Goal: Task Accomplishment & Management: Complete application form

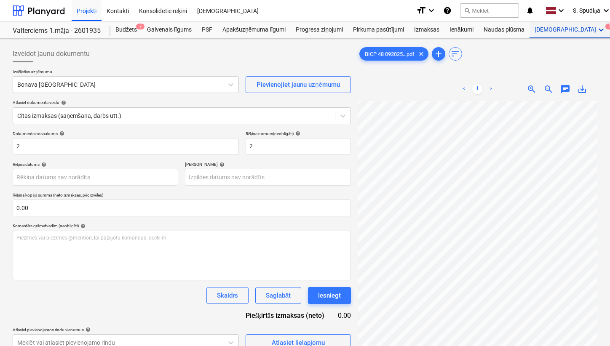
click at [549, 32] on div "Vairāk keyboard_arrow_down 2" at bounding box center [571, 29] width 82 height 17
click at [576, 48] on span "2" at bounding box center [580, 47] width 8 height 6
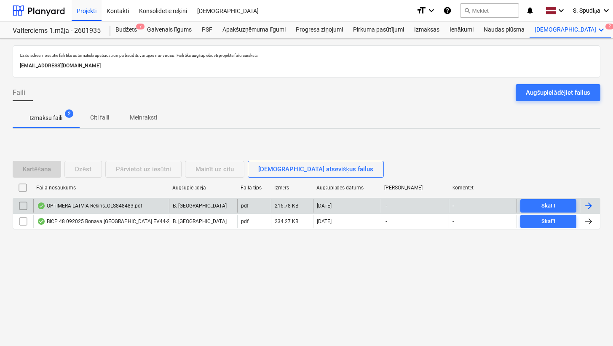
click at [100, 207] on div "OPTIMERA LATVIA Rekins_OLS848483.pdf" at bounding box center [89, 206] width 105 height 7
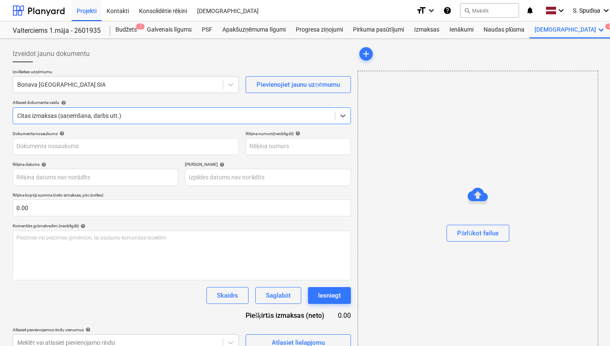
type input "OLS848483"
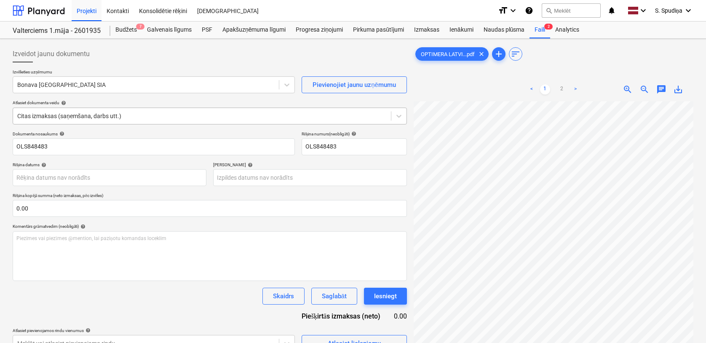
scroll to position [276, 59]
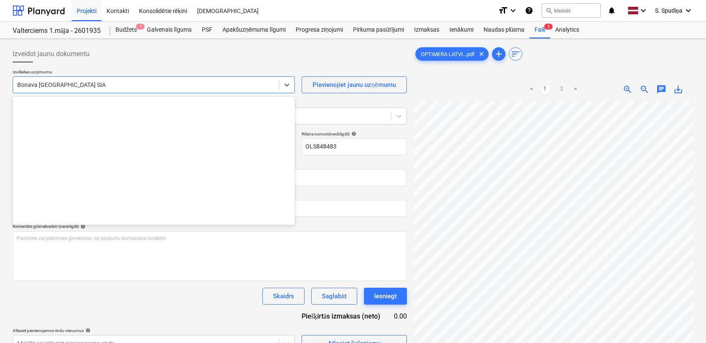
click at [180, 86] on div at bounding box center [146, 84] width 258 height 8
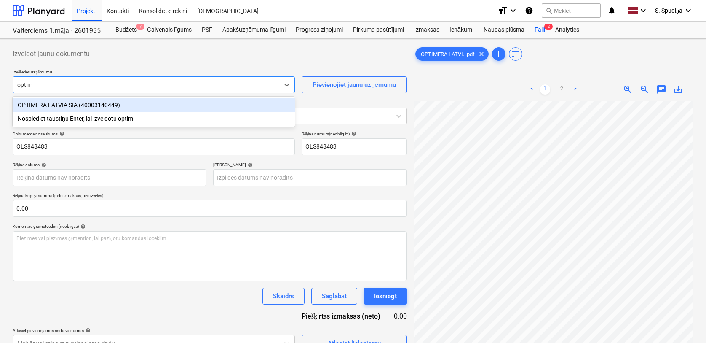
type input "optime"
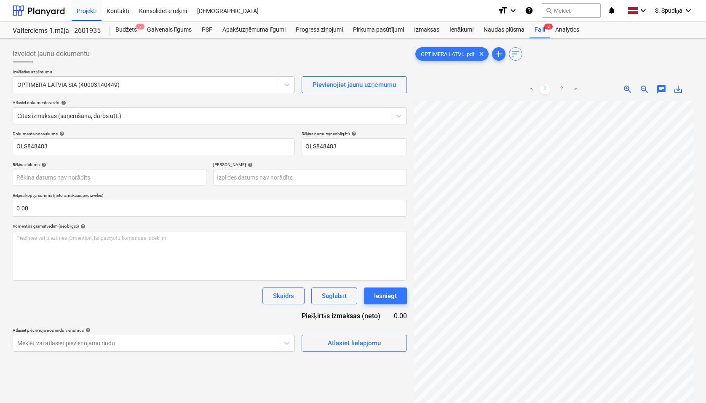
scroll to position [8, 74]
click at [32, 178] on body "Projekti Kontakti Konsolidētie rēķini Iesūtne format_size keyboard_arrow_down h…" at bounding box center [353, 201] width 706 height 403
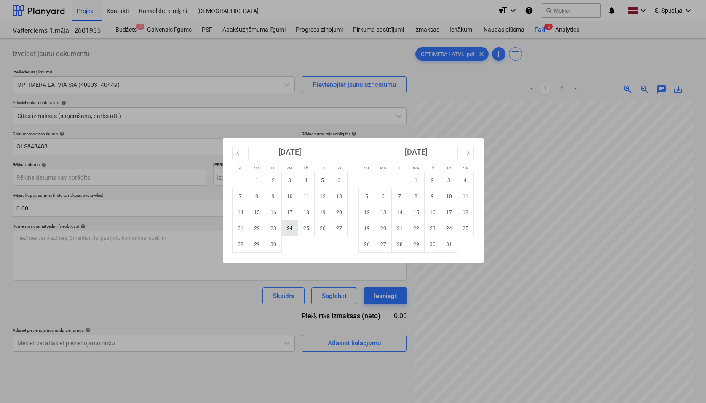
click at [293, 228] on td "24" at bounding box center [290, 228] width 16 height 16
type input "[DATE]"
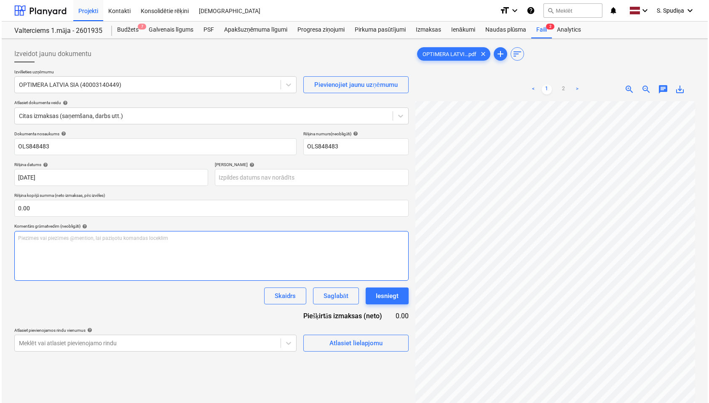
scroll to position [24, 164]
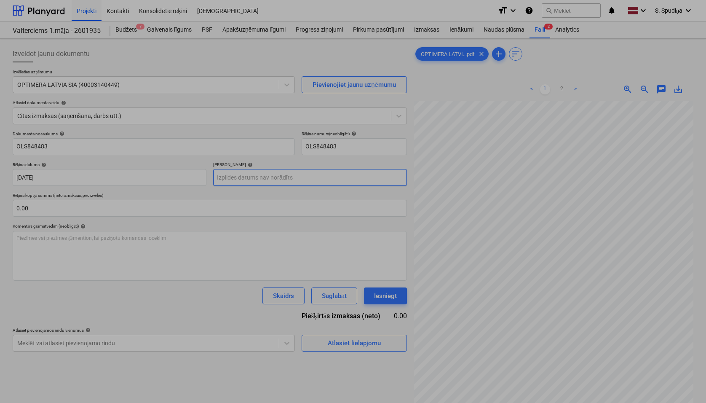
click at [282, 176] on body "Projekti Kontakti Konsolidētie rēķini Iesūtne format_size keyboard_arrow_down h…" at bounding box center [353, 201] width 706 height 403
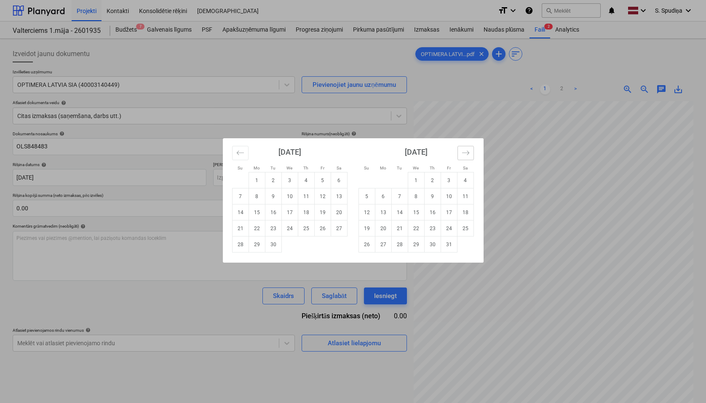
click at [463, 154] on icon "Move forward to switch to the next month." at bounding box center [466, 153] width 8 height 8
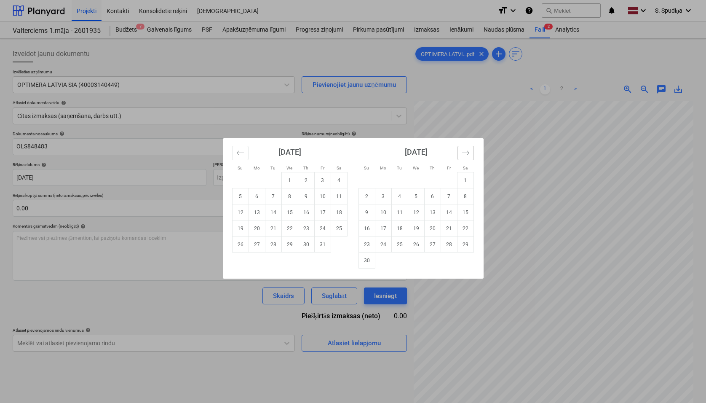
click at [463, 154] on icon "Move forward to switch to the next month." at bounding box center [466, 153] width 8 height 8
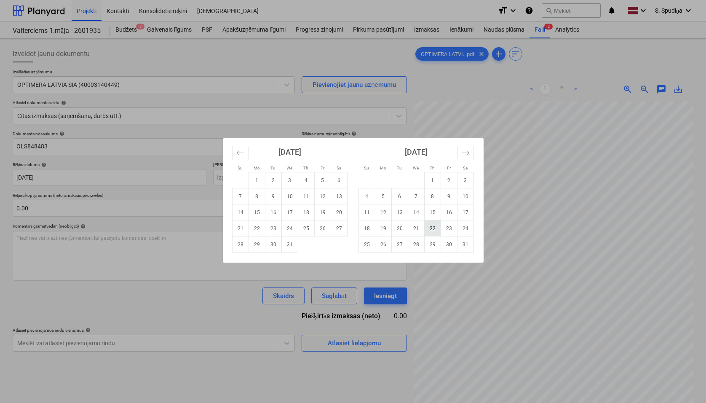
click at [431, 230] on td "22" at bounding box center [432, 228] width 16 height 16
type input "[DATE]"
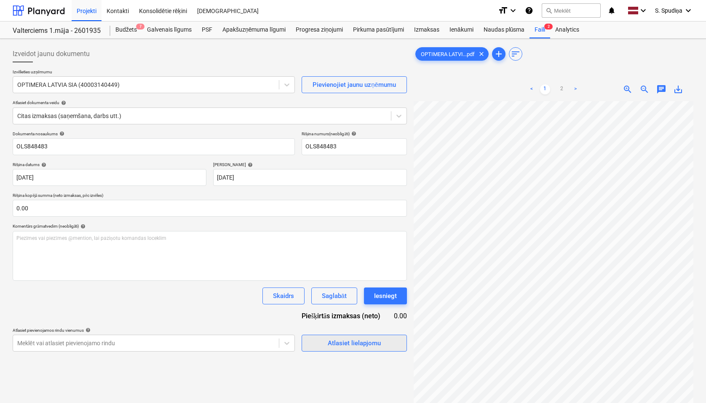
click at [320, 346] on span "Atlasiet lielapjomu" at bounding box center [354, 343] width 84 height 11
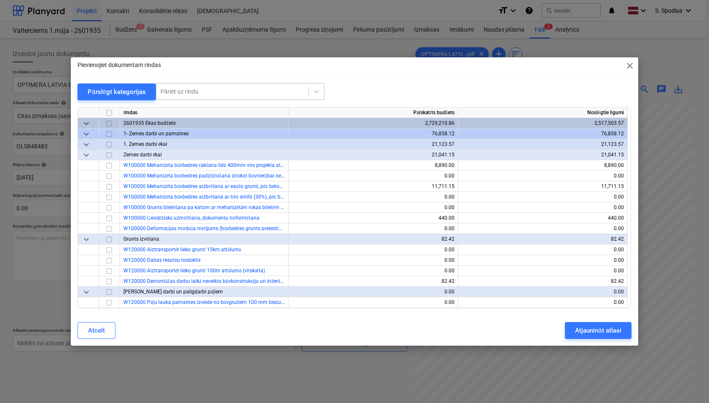
click at [185, 91] on div at bounding box center [233, 91] width 144 height 8
type input "viva"
click at [207, 108] on div "-- -- -- -- -- W582000 špaktele Vivacolor, stūru profili" at bounding box center [239, 111] width 169 height 13
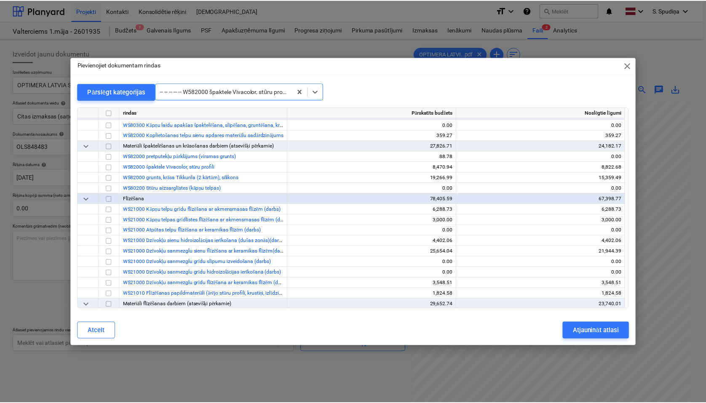
scroll to position [4531, 0]
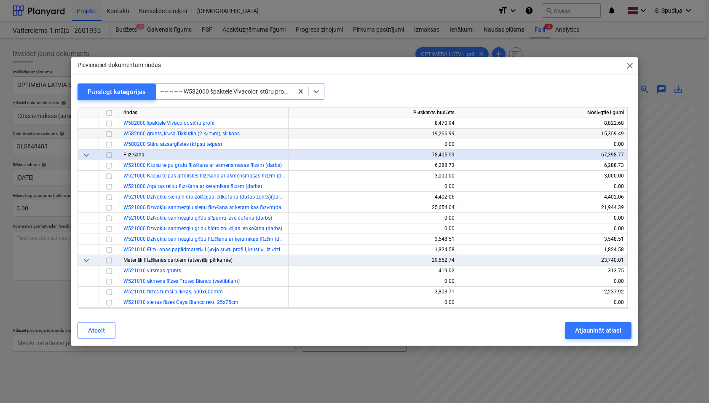
drag, startPoint x: 109, startPoint y: 135, endPoint x: 125, endPoint y: 139, distance: 16.5
click at [109, 135] on input "checkbox" at bounding box center [109, 134] width 10 height 10
click at [585, 327] on div "Atjaunināt atlasi" at bounding box center [598, 330] width 46 height 11
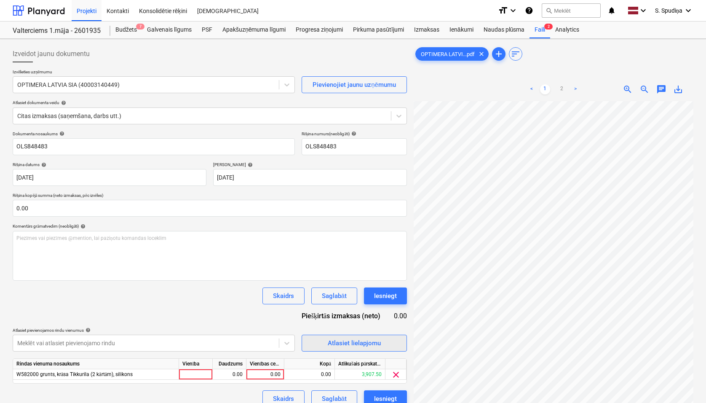
scroll to position [42, 0]
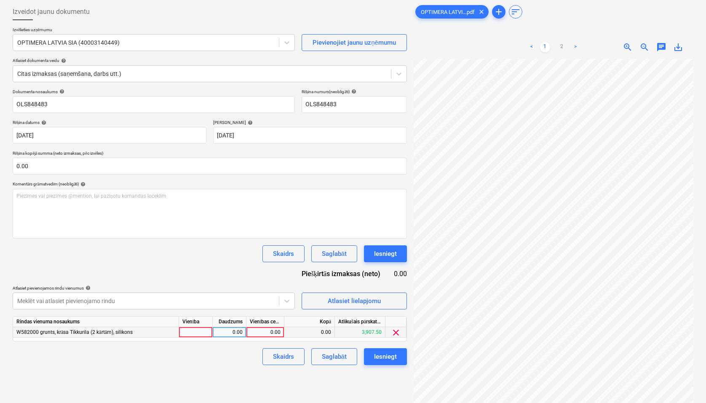
click at [260, 332] on div "0.00" at bounding box center [265, 332] width 31 height 11
type input "107.79"
click at [337, 346] on div "Saglabāt" at bounding box center [334, 356] width 25 height 11
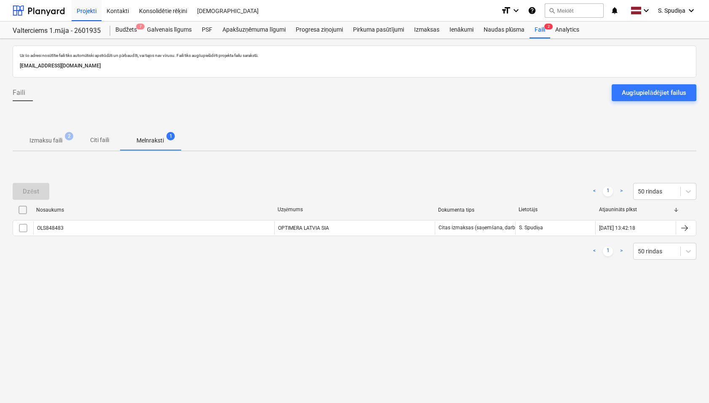
click at [50, 143] on p "Izmaksu faili" at bounding box center [46, 140] width 33 height 9
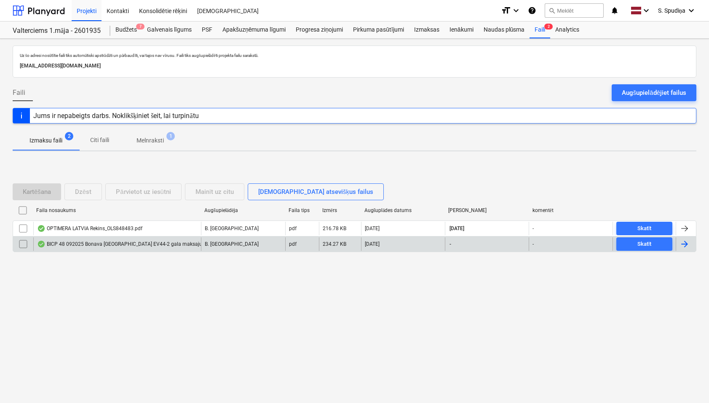
click at [113, 252] on div "BICP 48 092025 Bonava [GEOGRAPHIC_DATA] EV44-2 gala maksajums.pdf B. Bārdiņa pd…" at bounding box center [355, 244] width 684 height 16
click at [114, 241] on div "BICP 48 092025 Bonava [GEOGRAPHIC_DATA] EV44-2 gala maksajums.pdf" at bounding box center [127, 244] width 181 height 7
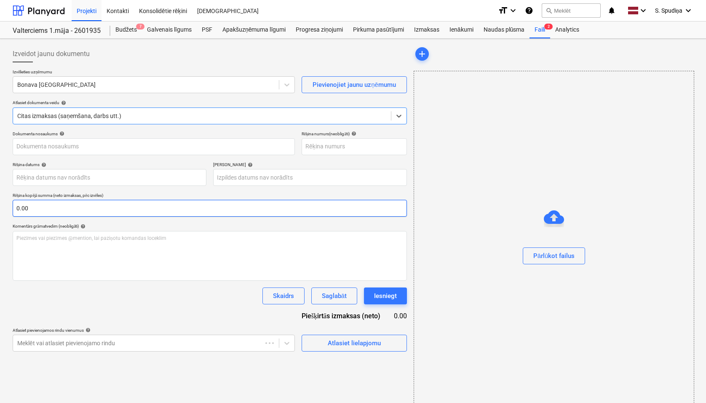
type input "2"
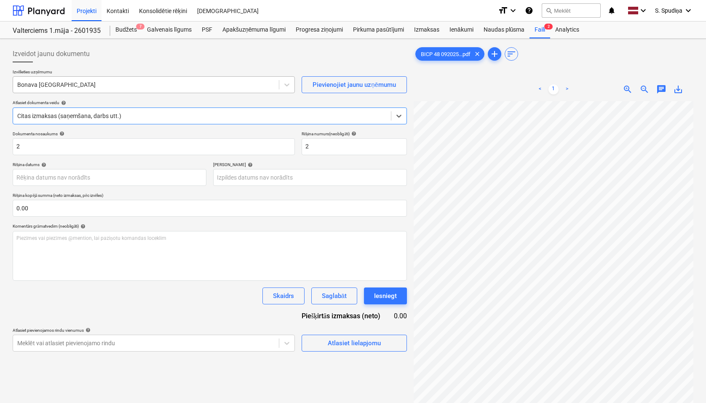
click at [98, 90] on div "Bonava [GEOGRAPHIC_DATA]" at bounding box center [146, 85] width 266 height 12
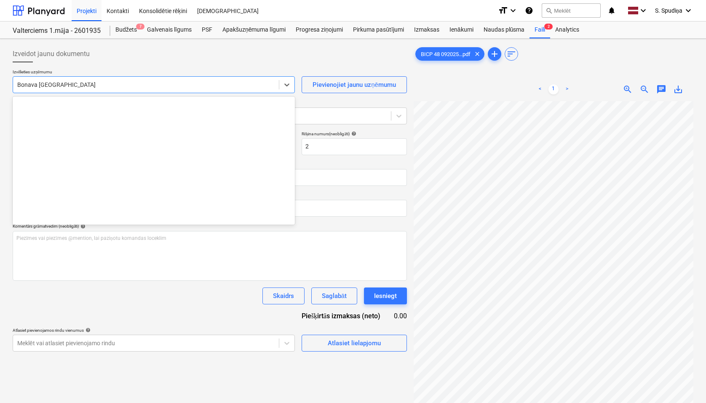
scroll to position [1549, 0]
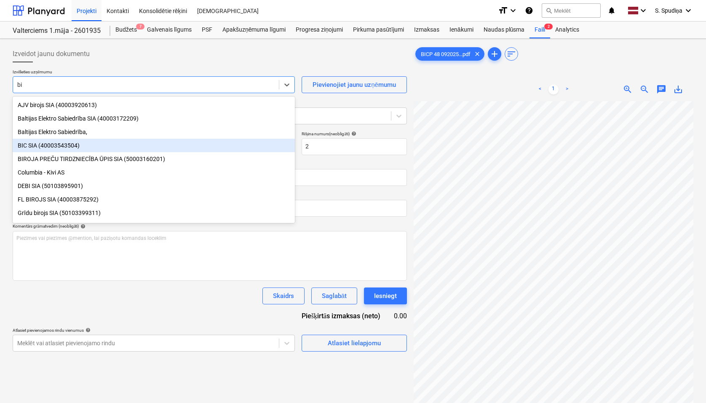
type input "b"
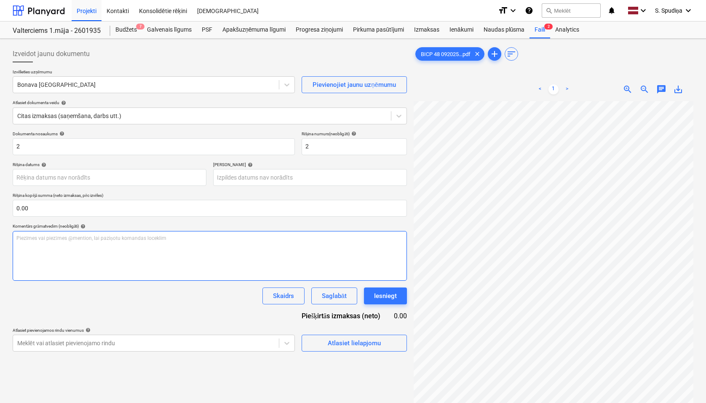
scroll to position [27, 145]
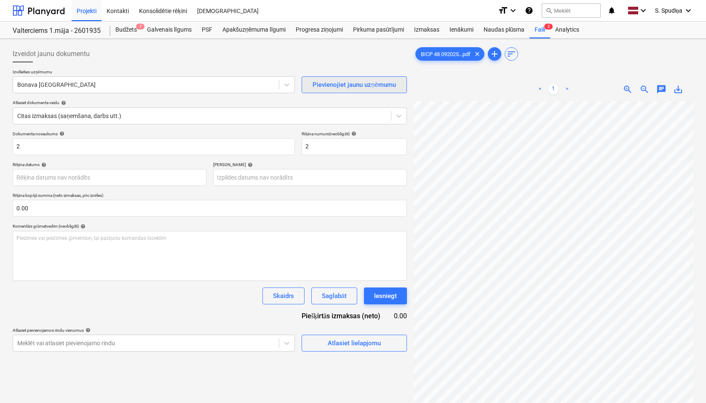
click at [329, 84] on div "Pievienojiet jaunu uzņēmumu" at bounding box center [354, 84] width 83 height 11
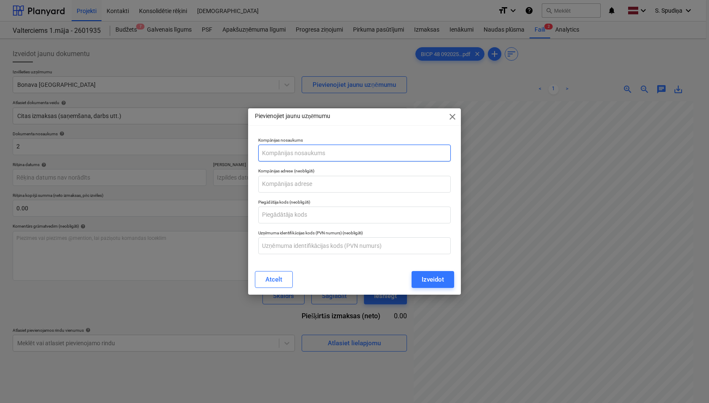
click at [315, 156] on input "text" at bounding box center [354, 153] width 193 height 17
click at [308, 155] on input "BICP SIA (" at bounding box center [354, 153] width 193 height 17
paste input "40203038554"
type input "BICP SIA (40203038554)"
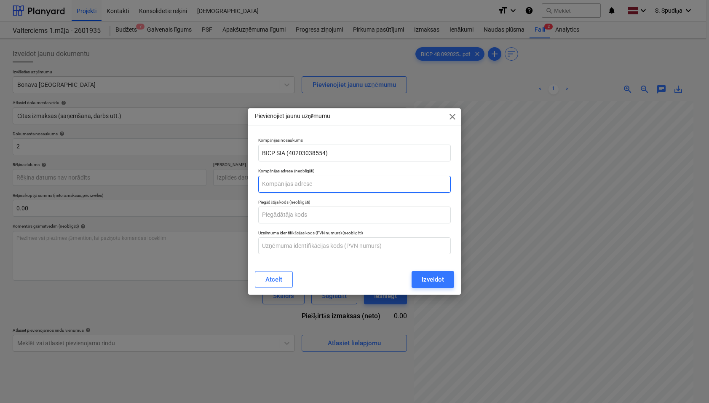
click at [285, 183] on input "text" at bounding box center [354, 184] width 193 height 17
click at [314, 185] on input "text" at bounding box center [354, 184] width 193 height 17
paste input "[STREET_ADDRESS]"
type input "[STREET_ADDRESS]"
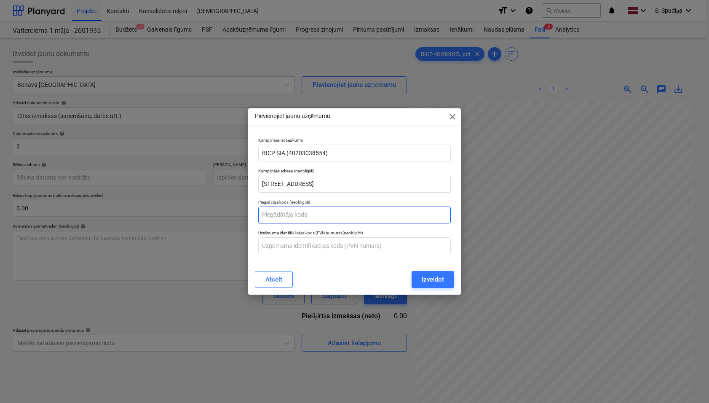
click at [340, 219] on input "text" at bounding box center [354, 215] width 193 height 17
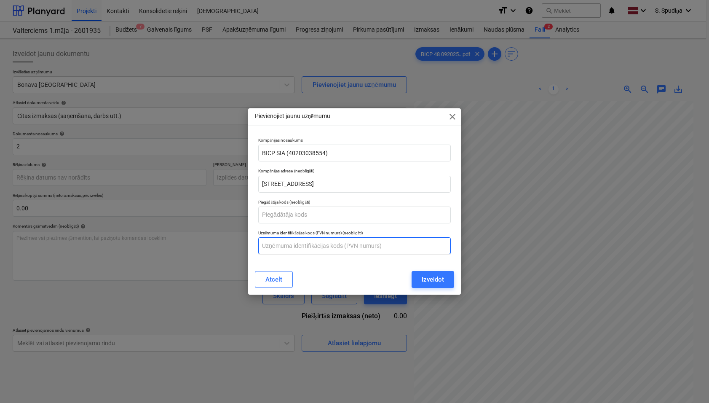
click at [313, 247] on input "text" at bounding box center [354, 245] width 193 height 17
paste input "LV40203038554"
type input "LV40203038554"
click at [444, 280] on div "Izveidot" at bounding box center [433, 279] width 22 height 11
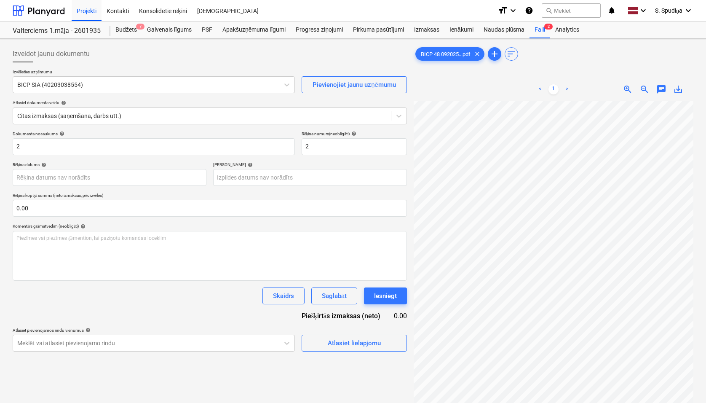
scroll to position [0, 164]
drag, startPoint x: 32, startPoint y: 148, endPoint x: -40, endPoint y: 153, distance: 72.2
click at [0, 153] on html "Projekti Kontakti Konsolidētie rēķini Iesūtne format_size keyboard_arrow_down h…" at bounding box center [353, 201] width 706 height 403
drag, startPoint x: 91, startPoint y: 148, endPoint x: -40, endPoint y: 145, distance: 130.3
click at [0, 145] on html "Projekti Kontakti Konsolidētie rēķini Iesūtne format_size keyboard_arrow_down h…" at bounding box center [353, 201] width 706 height 403
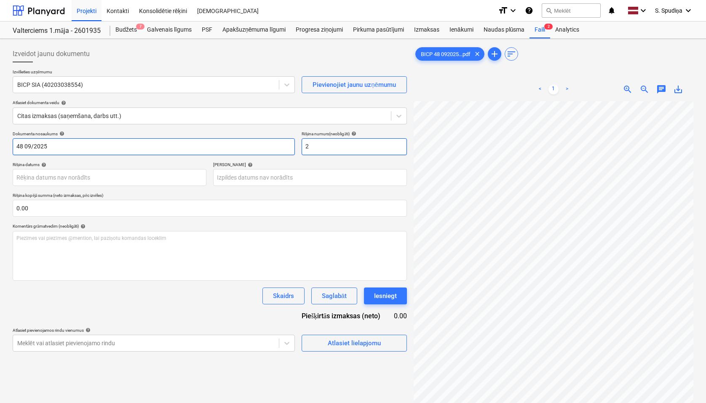
type input "48 09/2025"
drag, startPoint x: 339, startPoint y: 148, endPoint x: 202, endPoint y: 152, distance: 136.6
click at [202, 152] on div "Dokumenta nosaukums help 48 09/2025 Rēķina numurs (neobligāti) help 2" at bounding box center [210, 143] width 394 height 24
paste input "48 09/2025"
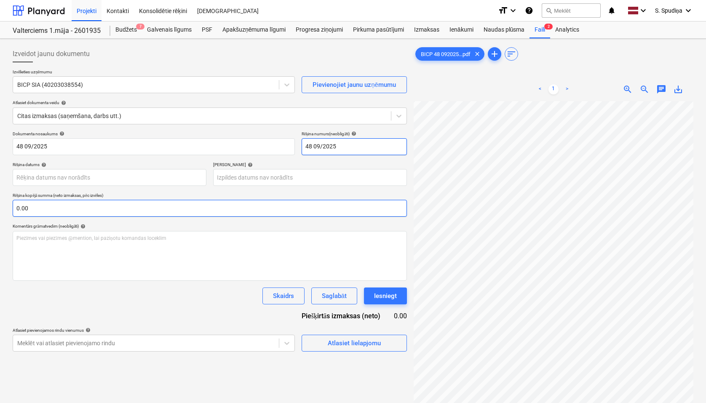
type input "48 09/2025"
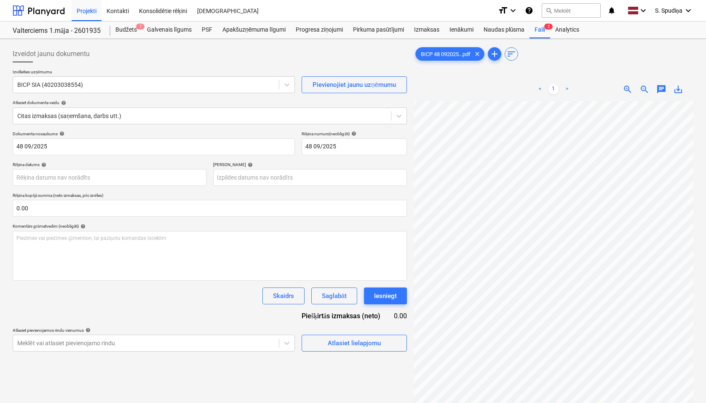
click at [610, 90] on span "save_alt" at bounding box center [678, 89] width 10 height 10
